Goal: Find specific page/section: Find specific page/section

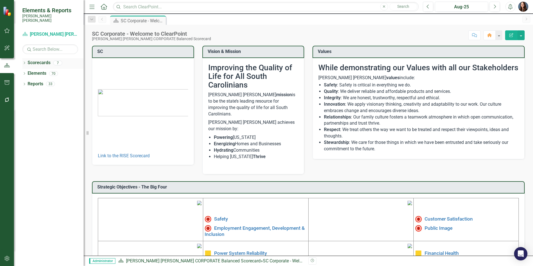
click at [24, 62] on icon at bounding box center [24, 63] width 1 height 3
click at [28, 72] on icon "Dropdown" at bounding box center [27, 73] width 4 height 3
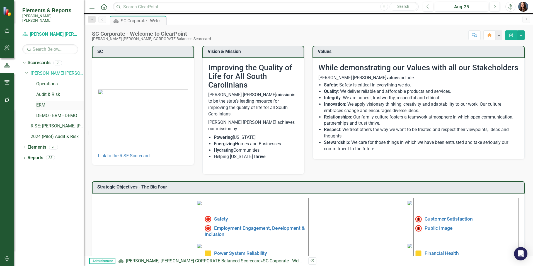
click at [40, 102] on link "ERM" at bounding box center [59, 105] width 47 height 6
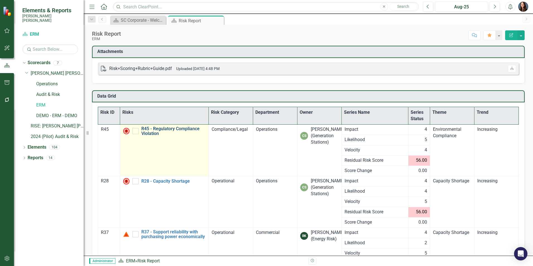
click at [164, 130] on link "R45 - Regulatory Compliance Violation" at bounding box center [173, 131] width 65 height 10
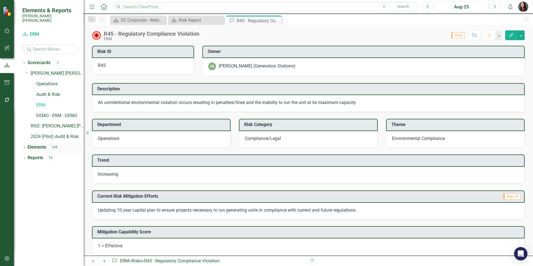
click at [24, 146] on icon "Dropdown" at bounding box center [24, 147] width 4 height 3
click at [39, 197] on link "Risk Risk" at bounding box center [38, 200] width 16 height 6
